Goal: Information Seeking & Learning: Learn about a topic

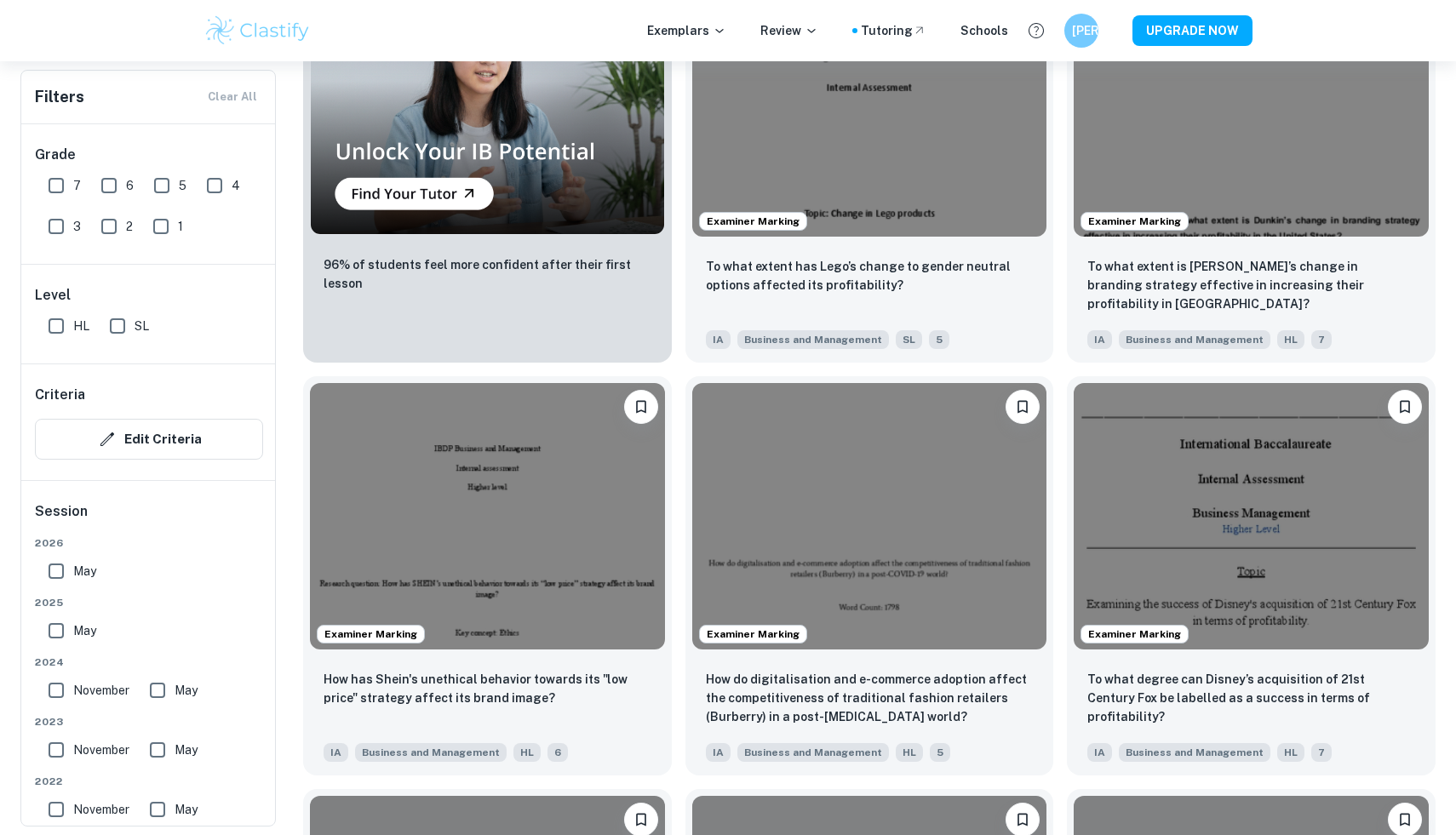
scroll to position [1911, 0]
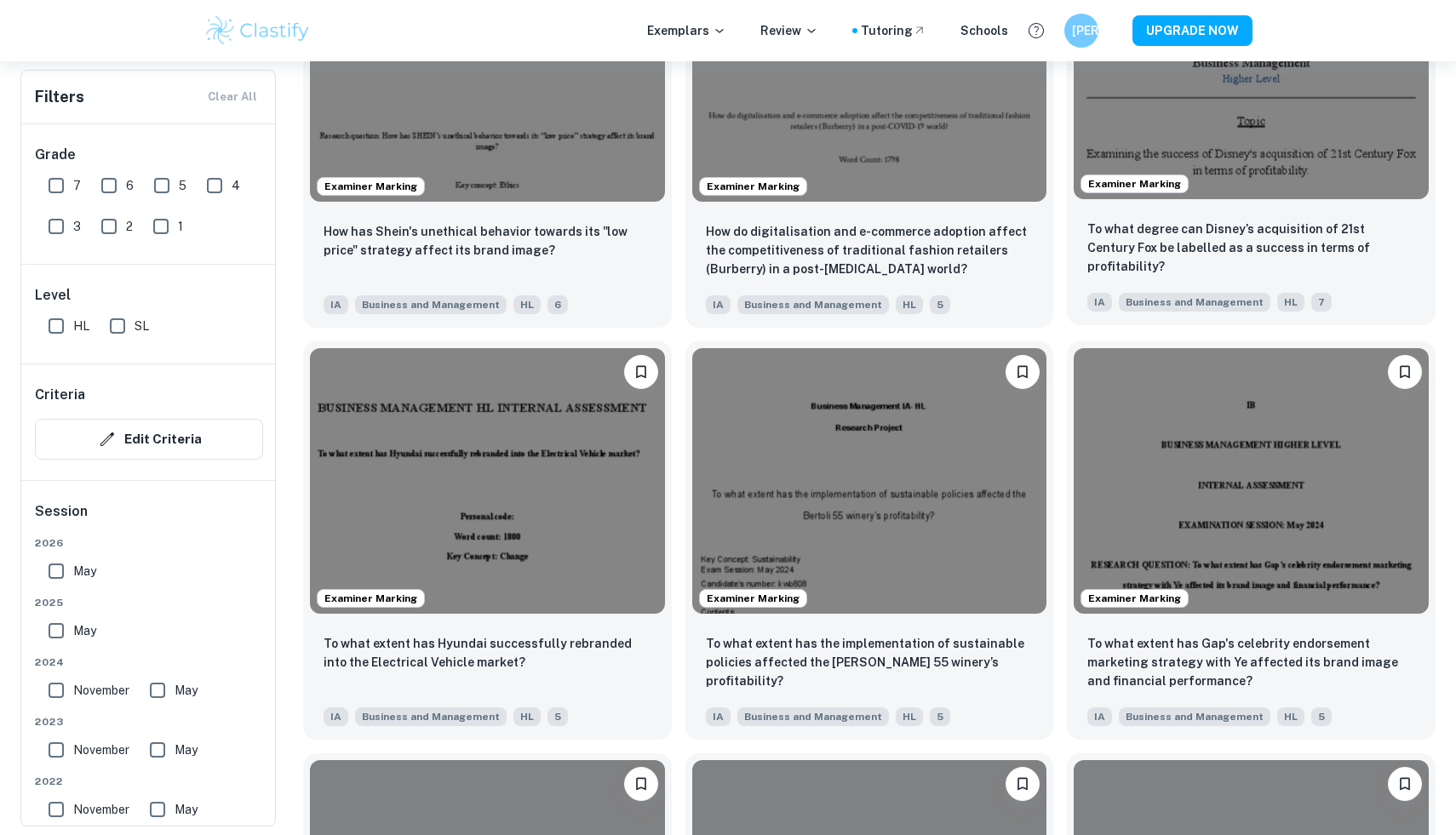
click at [1237, 257] on p "To what degree can Disney’s acquisition of 21st Century Fox be labelled as a su…" at bounding box center [1251, 247] width 328 height 56
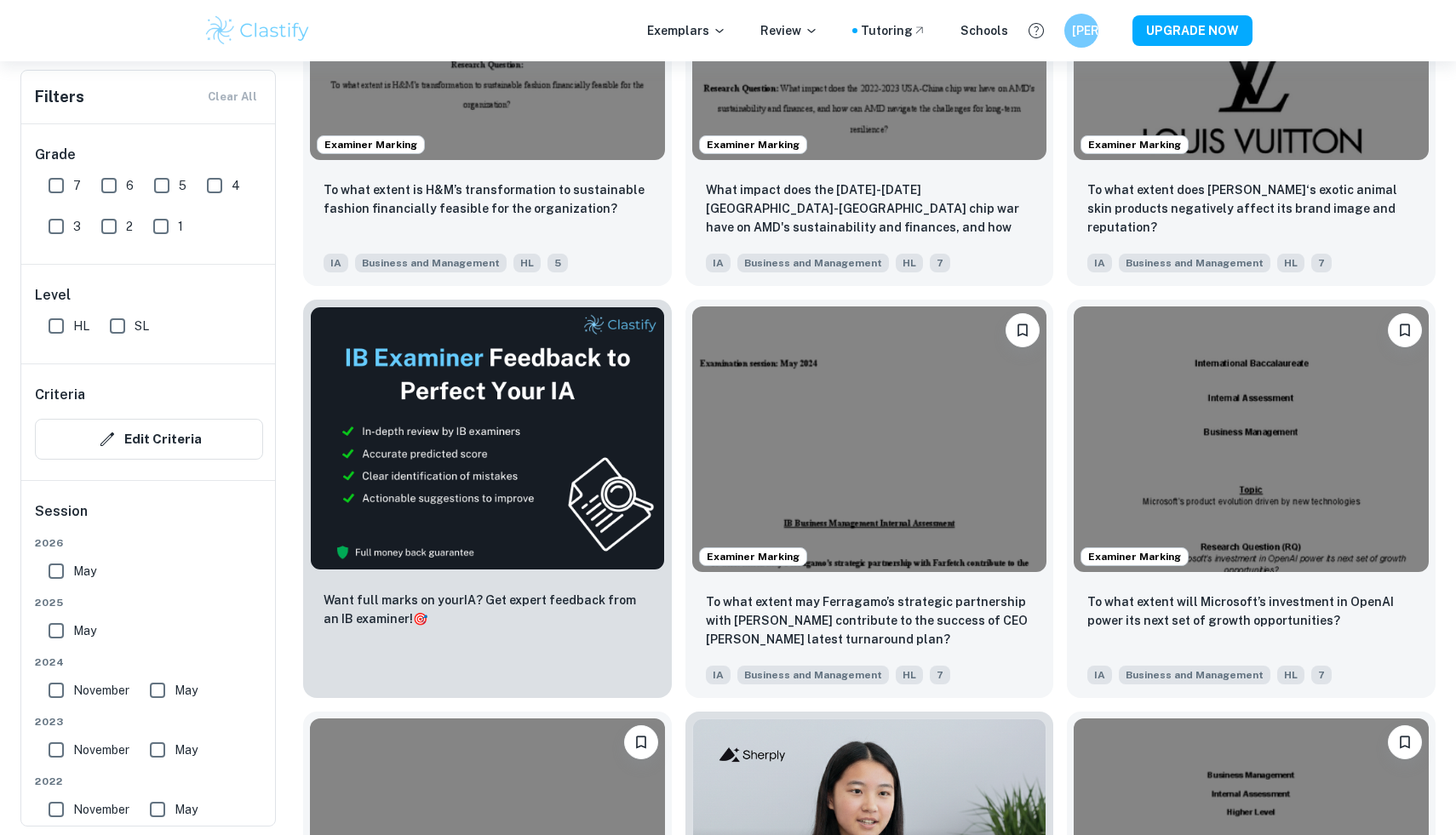
scroll to position [2774, 0]
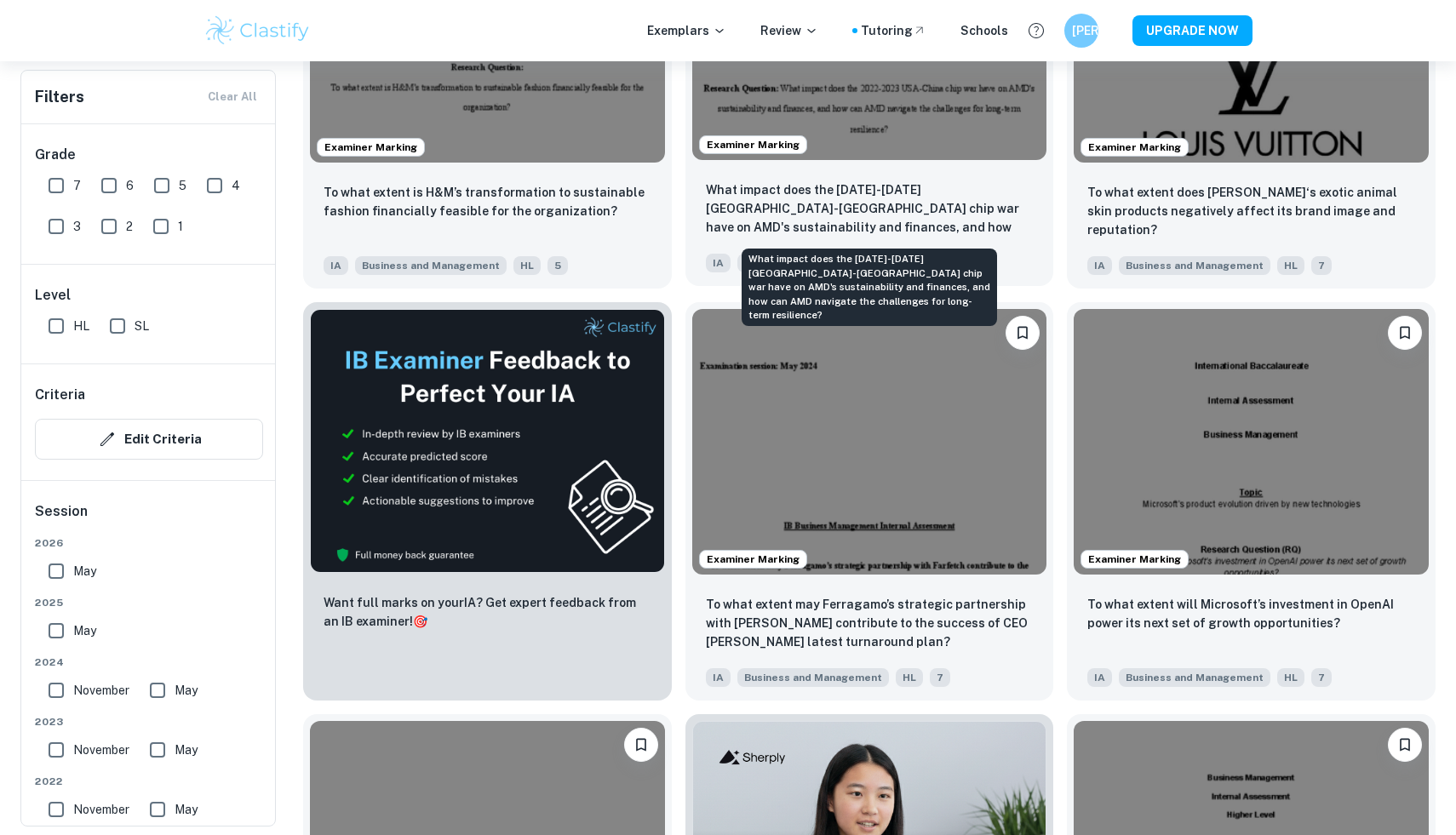
click at [909, 197] on p "What impact does the [DATE]-[DATE] [GEOGRAPHIC_DATA]-[GEOGRAPHIC_DATA] chip war…" at bounding box center [870, 209] width 328 height 58
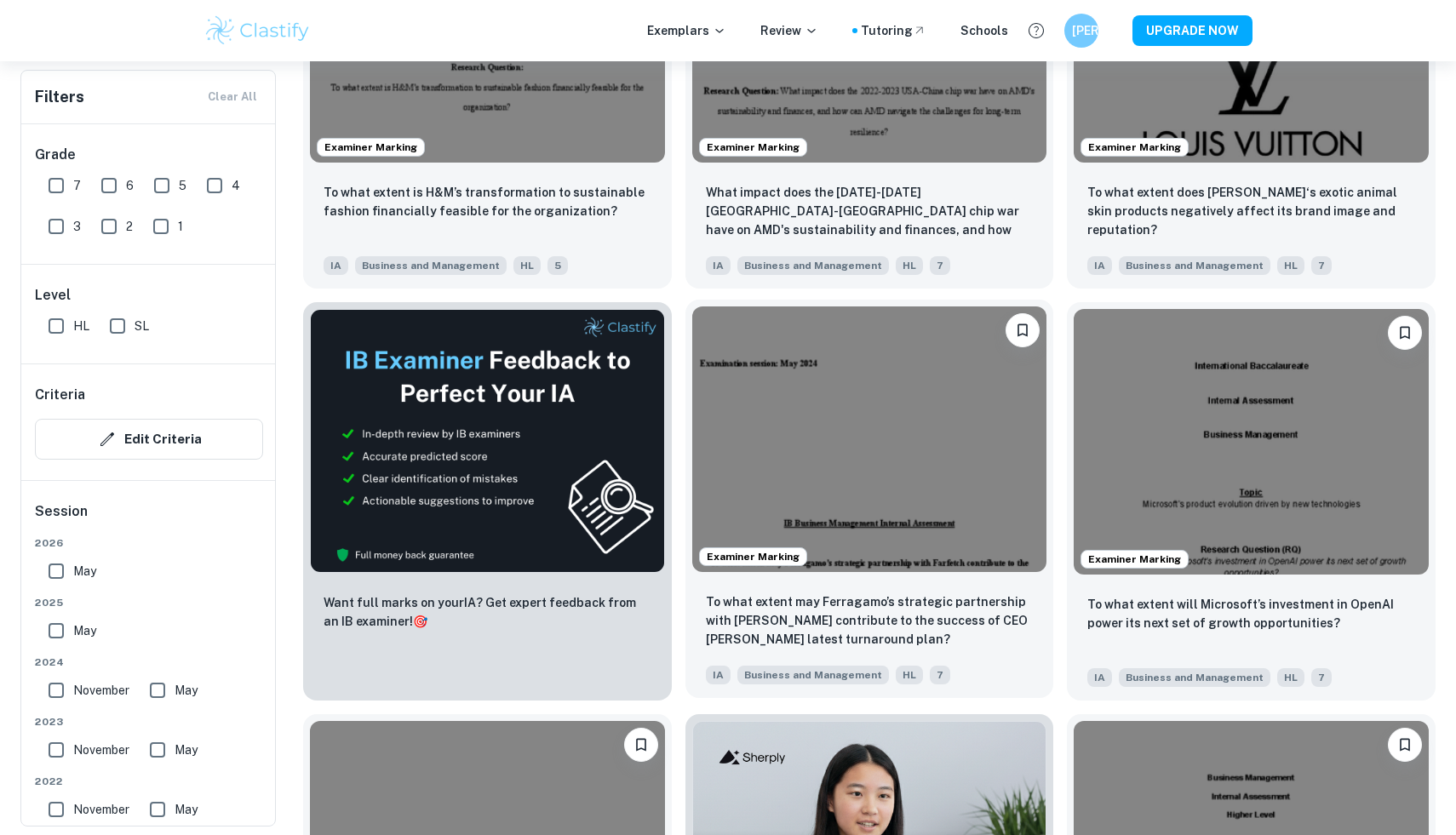
scroll to position [2859, 0]
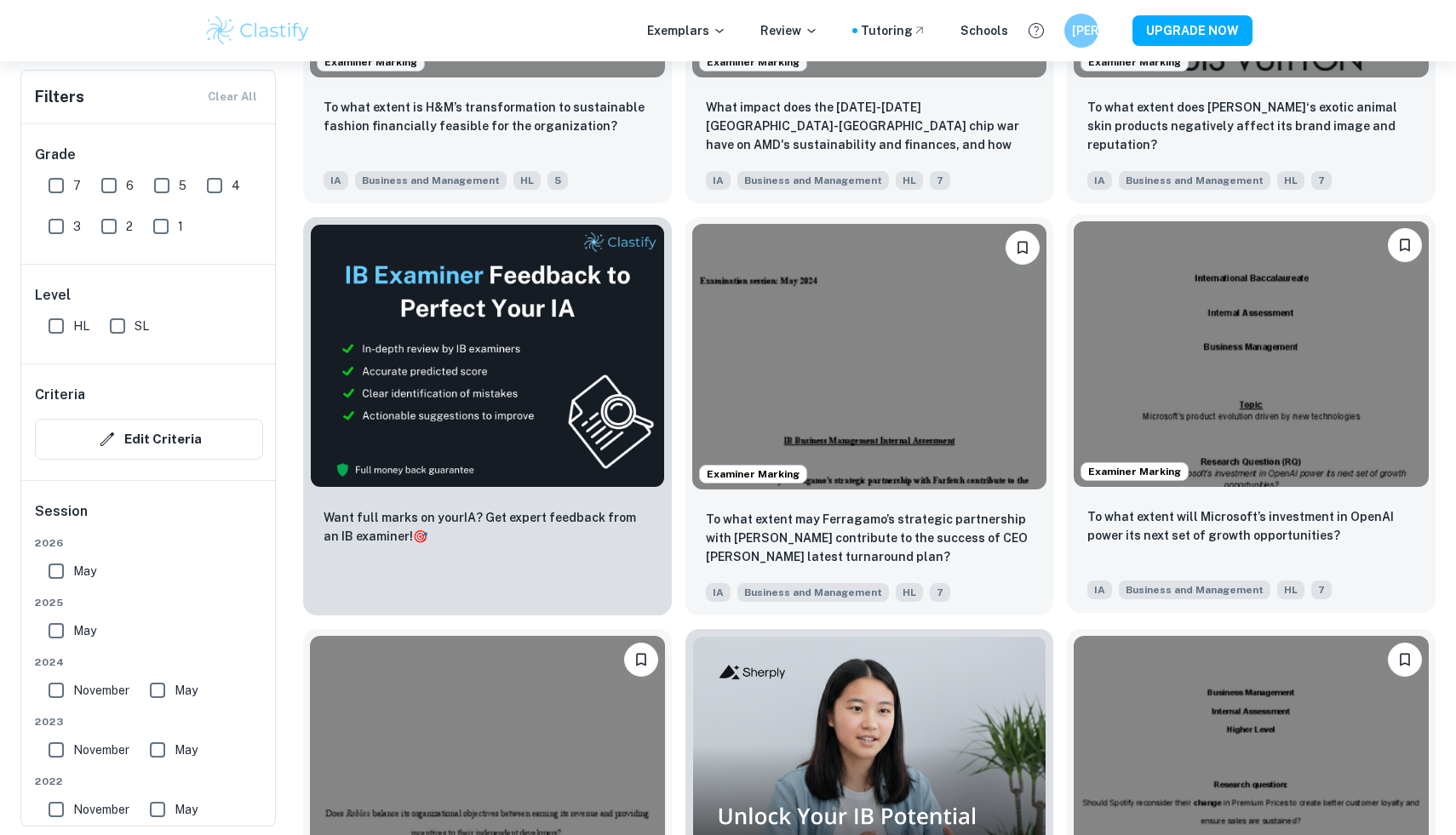
click at [1182, 505] on div "To what extent will Microsoft’s investment in OpenAI power its next set of grow…" at bounding box center [1250, 553] width 368 height 119
